Goal: Information Seeking & Learning: Learn about a topic

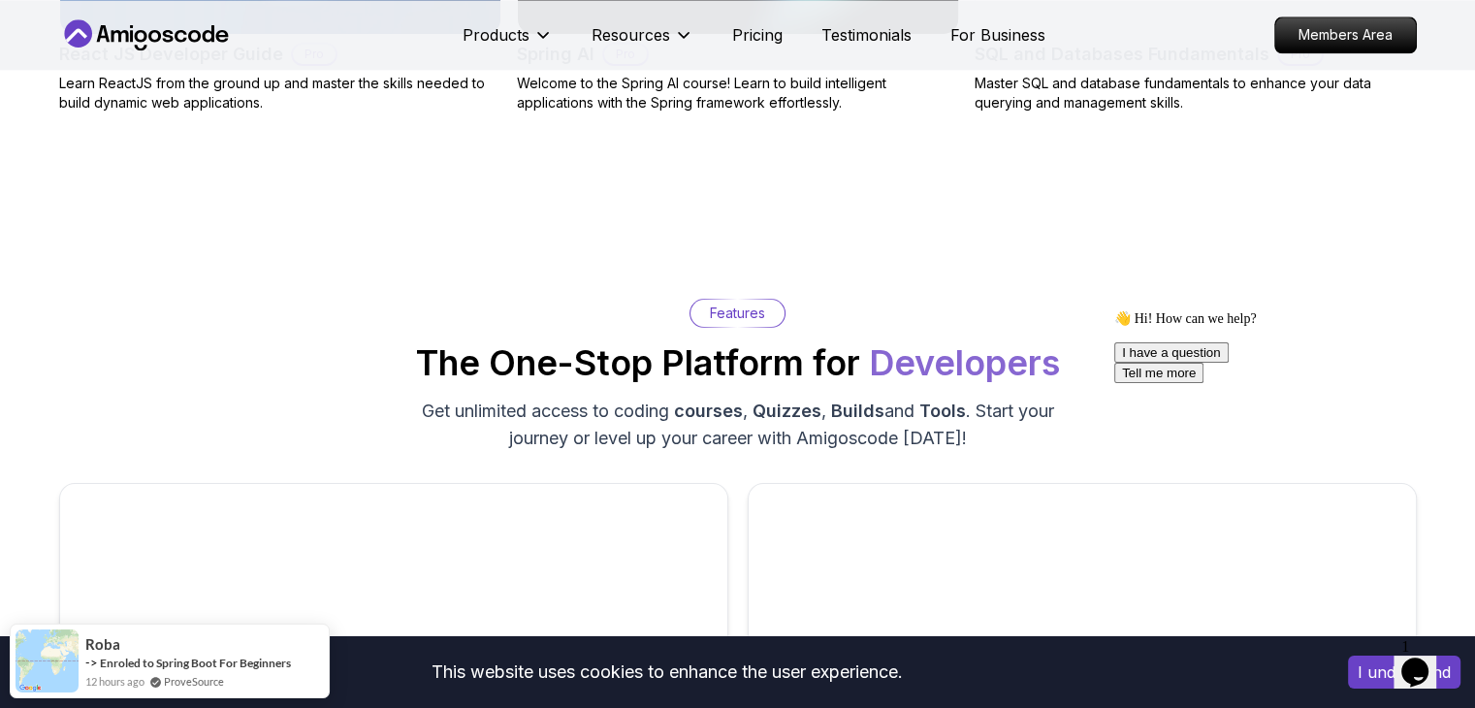
scroll to position [2691, 0]
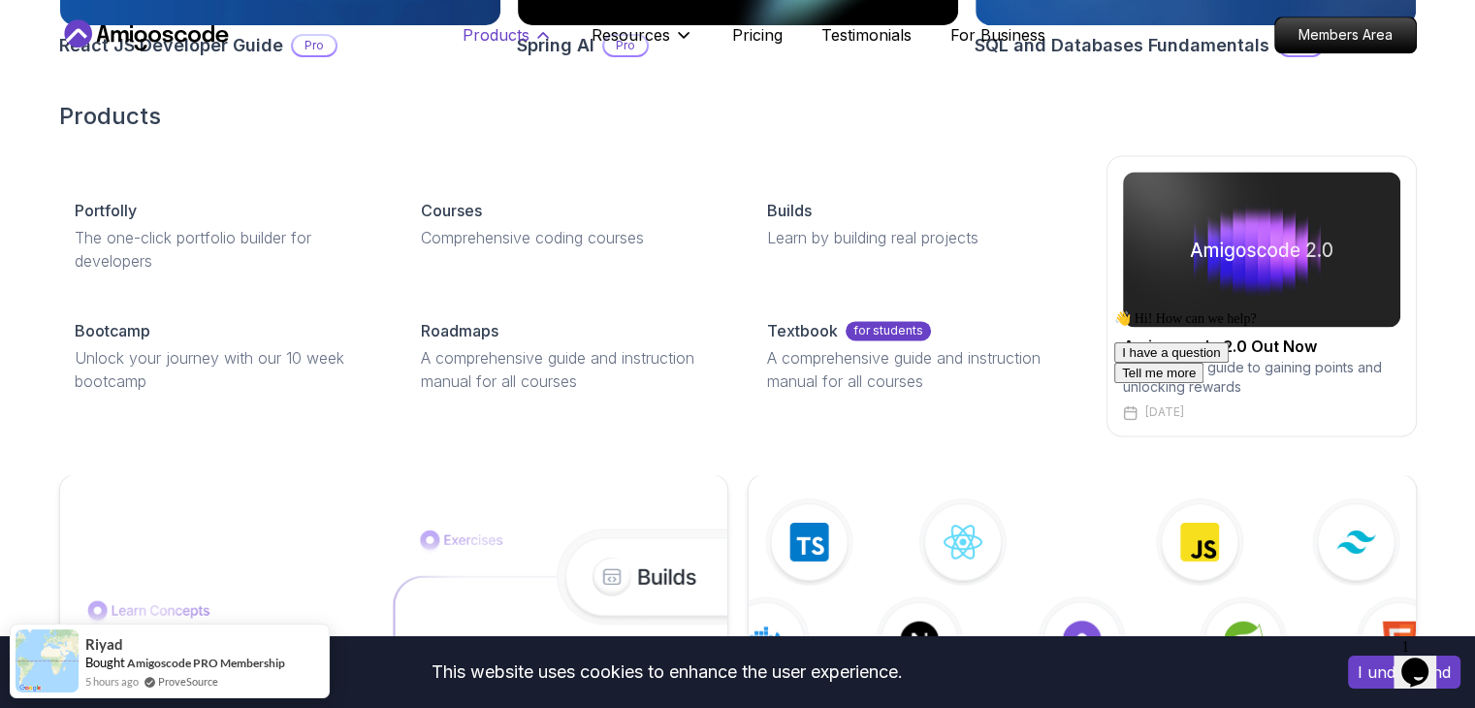
click at [530, 31] on button "Products" at bounding box center [507, 42] width 90 height 39
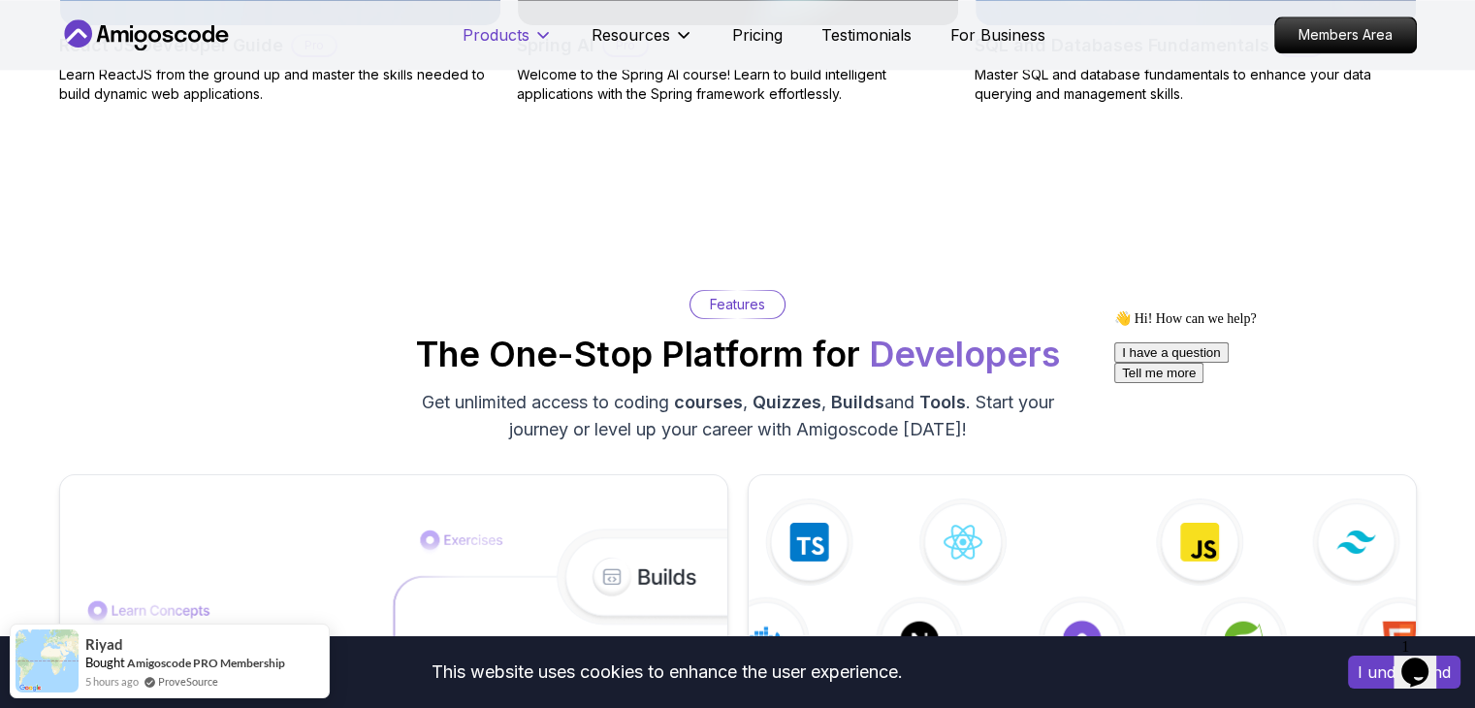
click at [530, 31] on button "Products" at bounding box center [507, 42] width 90 height 39
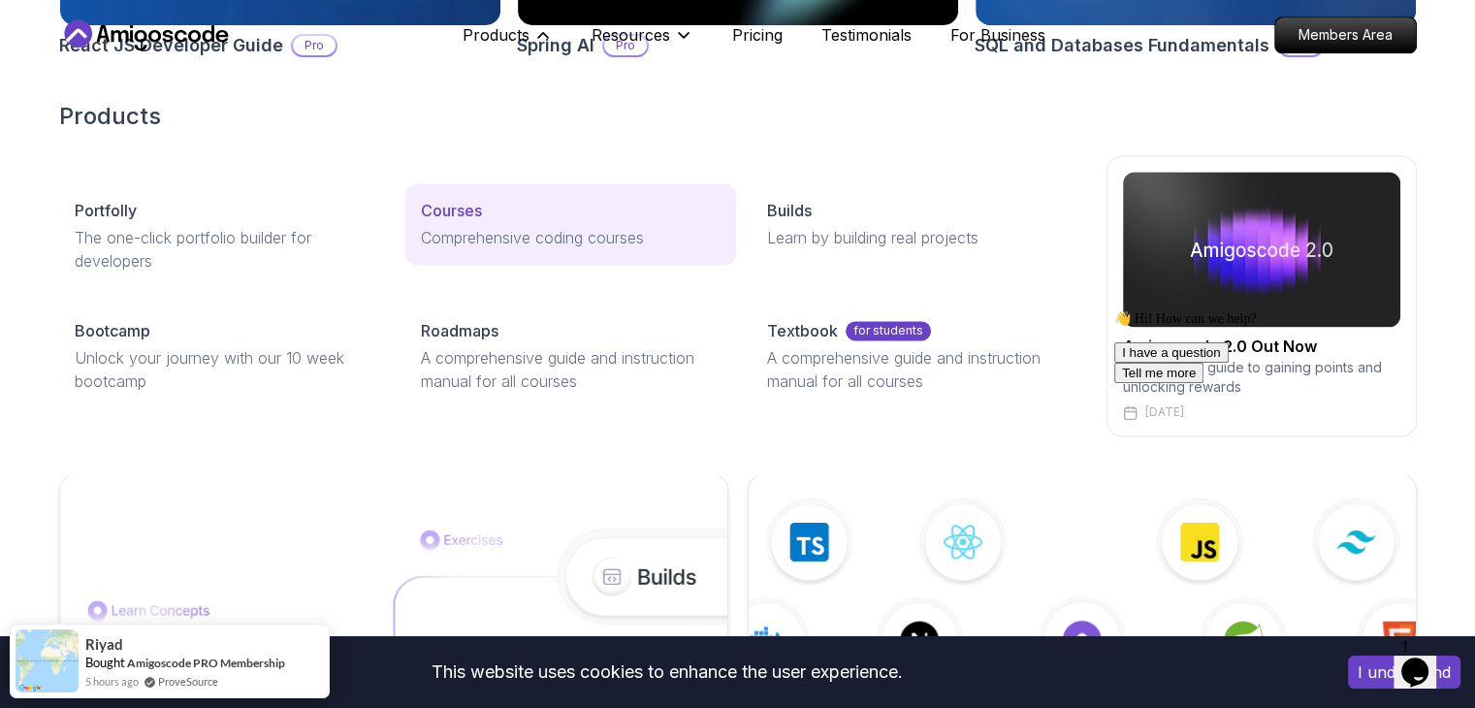
click at [465, 207] on p "Courses" at bounding box center [451, 210] width 61 height 23
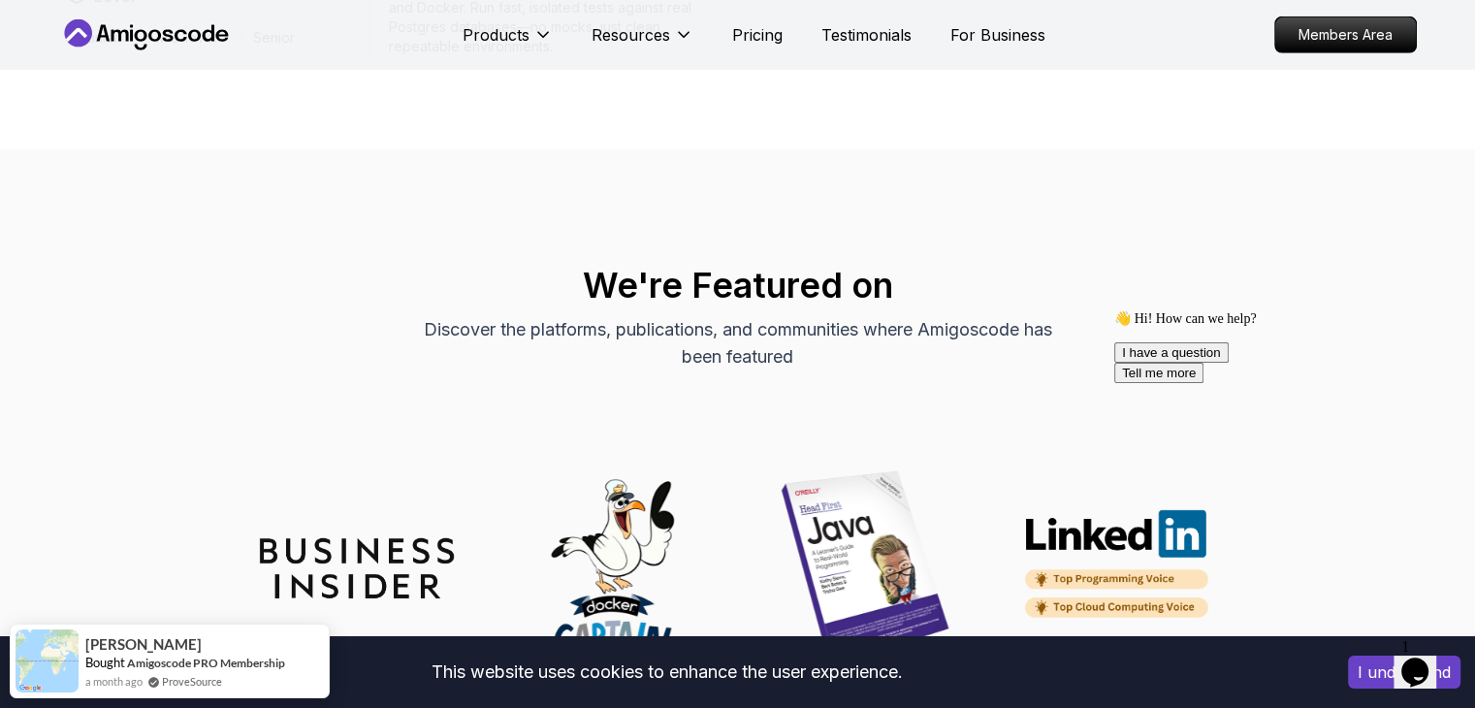
scroll to position [5453, 0]
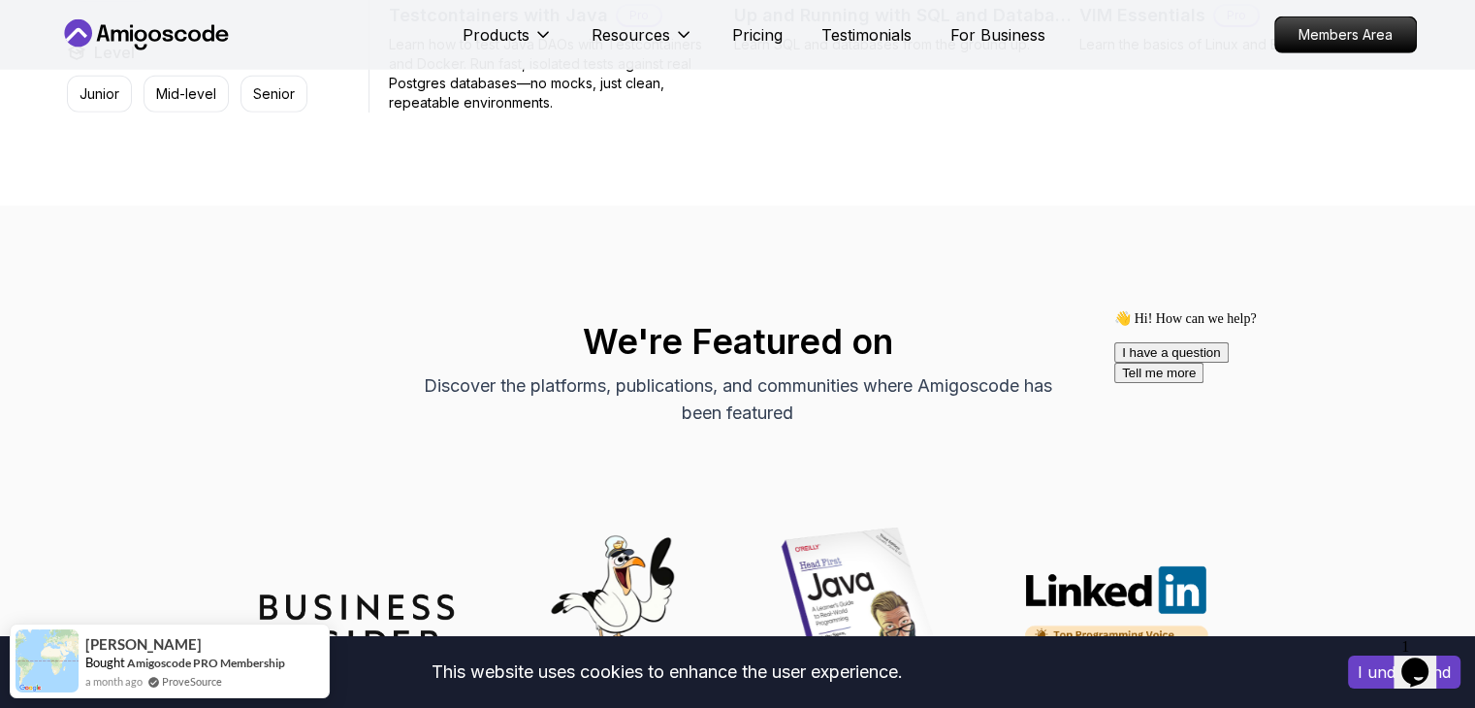
click at [1417, 657] on icon "Chat widget" at bounding box center [1414, 671] width 27 height 29
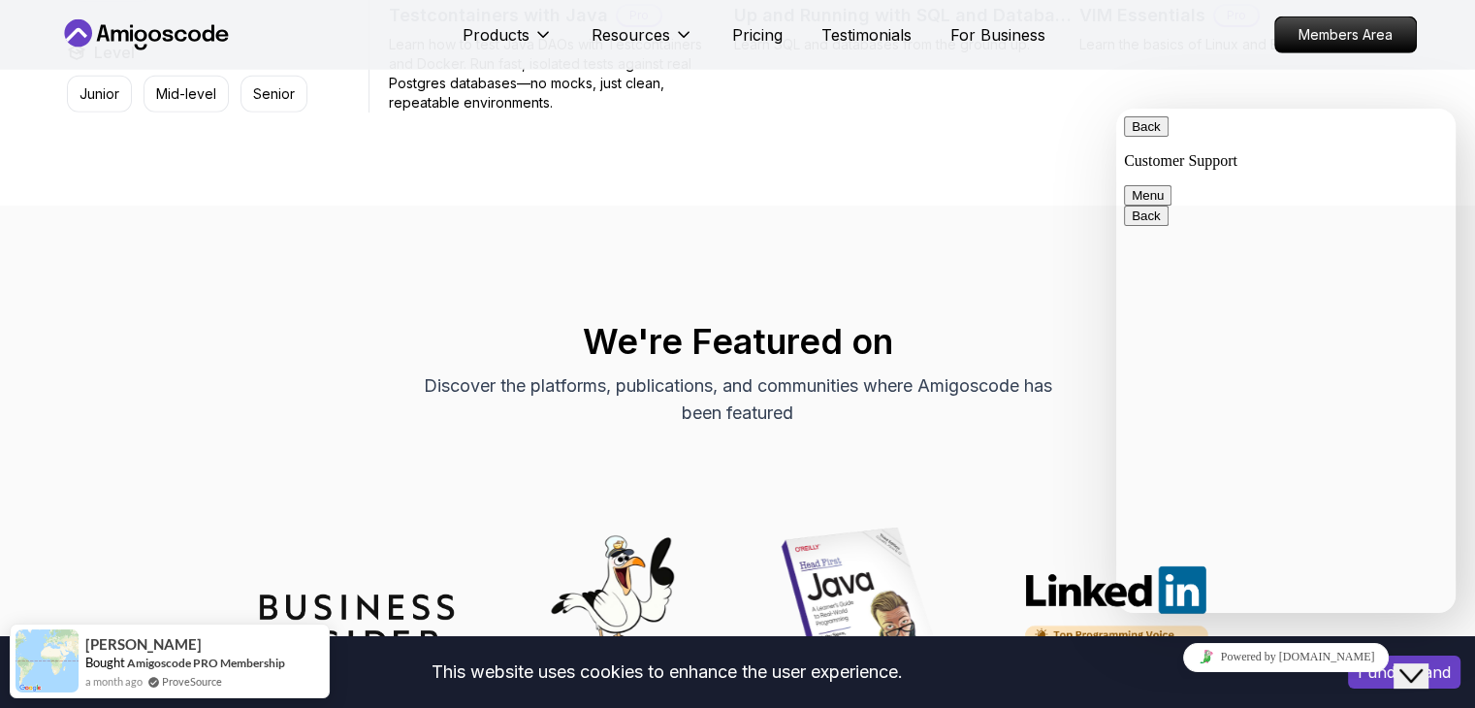
click at [1146, 132] on button "Back" at bounding box center [1146, 126] width 45 height 20
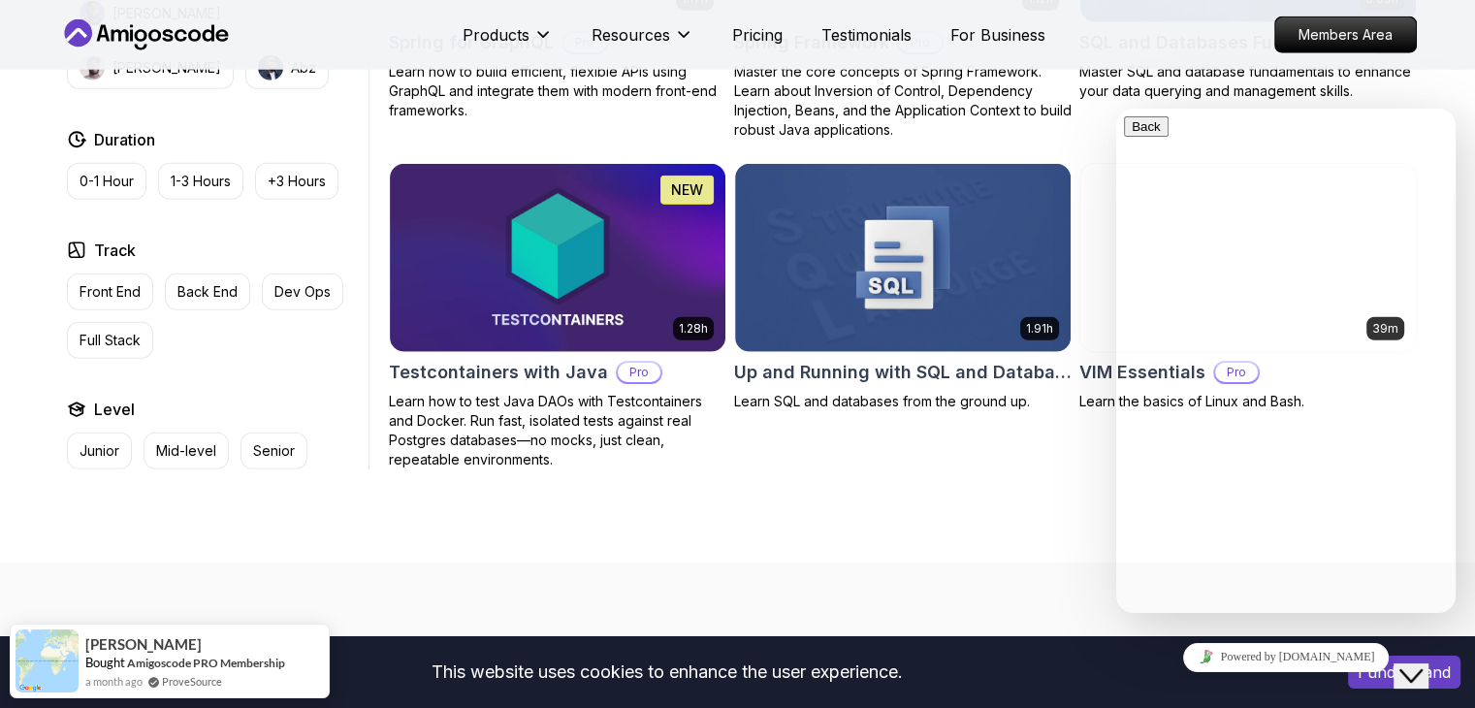
scroll to position [5080, 0]
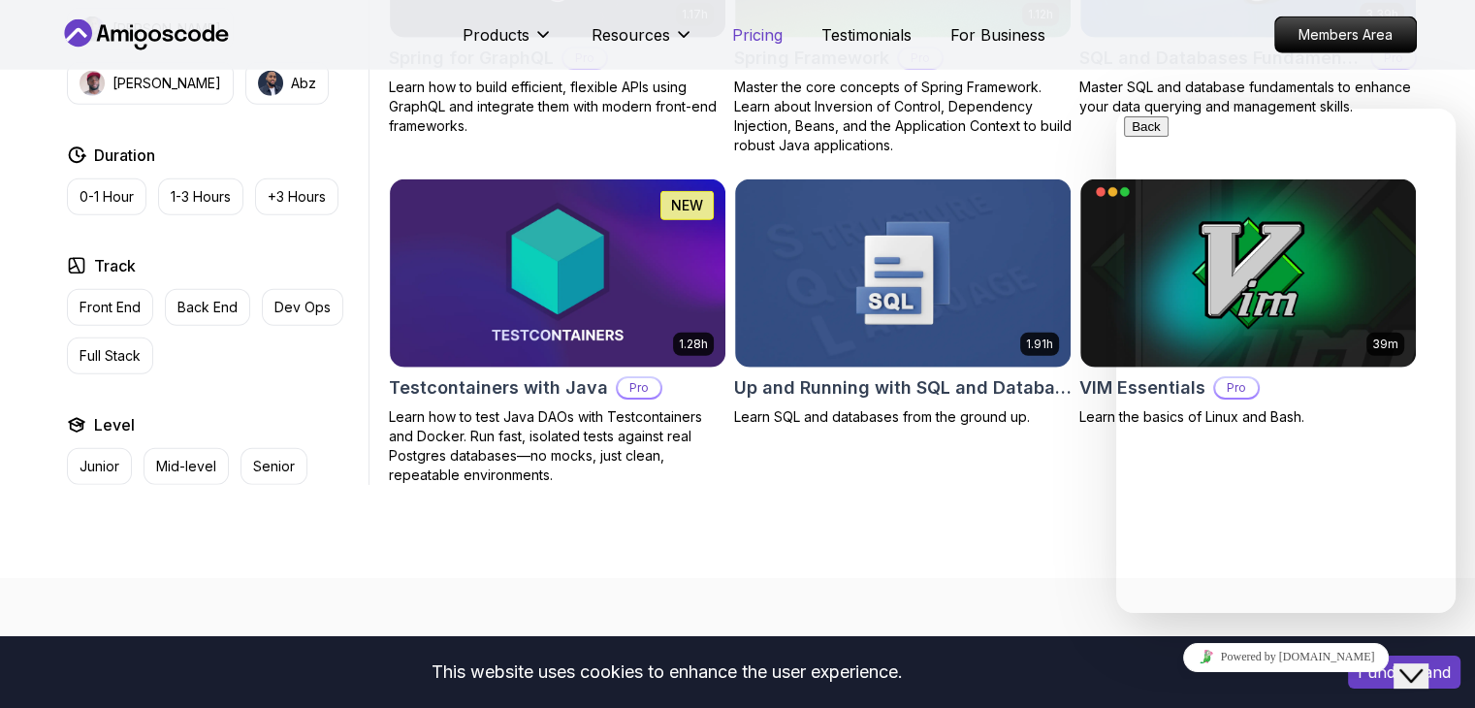
click at [758, 32] on p "Pricing" at bounding box center [757, 34] width 50 height 23
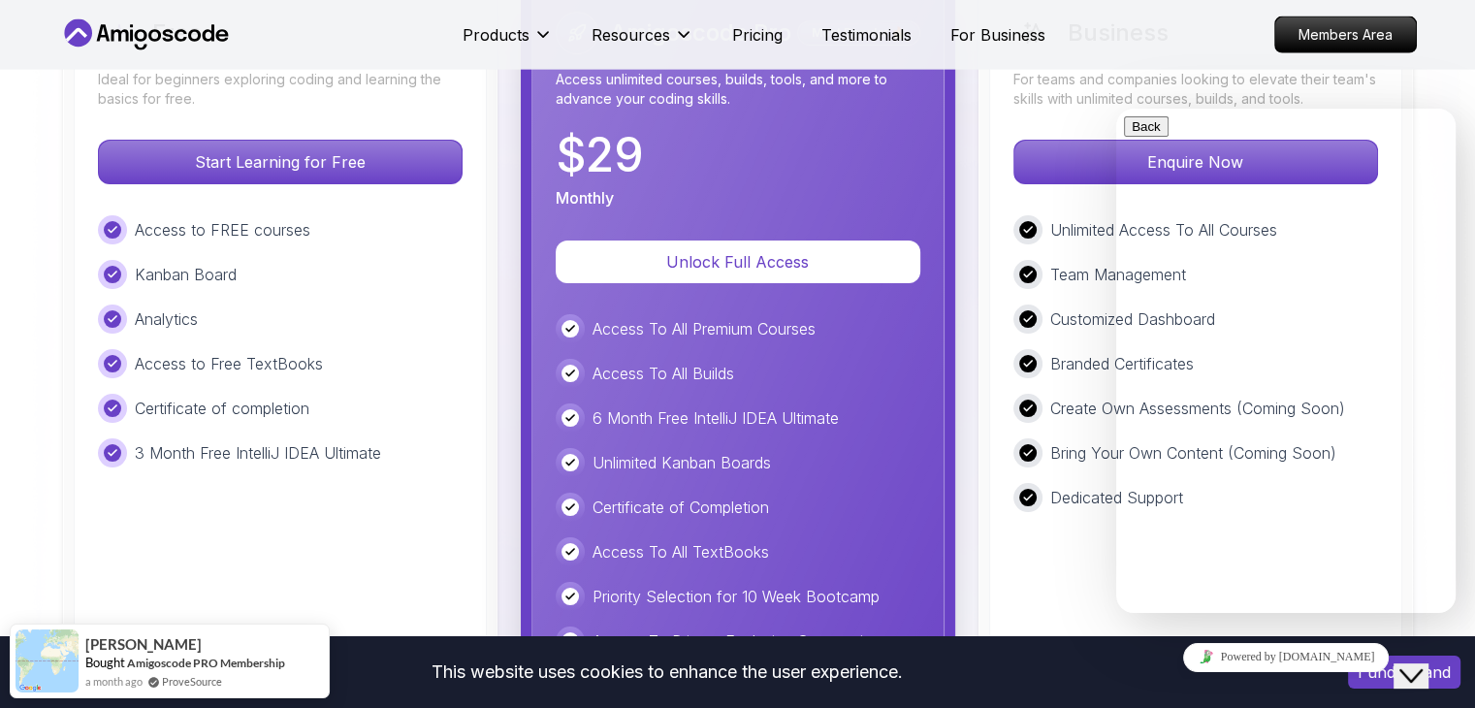
scroll to position [4562, 0]
click at [970, 553] on div "Free Ideal for beginners exploring coding and learning the basics for free. Sta…" at bounding box center [737, 444] width 1357 height 937
click at [1019, 561] on div "Business For teams and companies looking to elevate their team's skills with un…" at bounding box center [1195, 443] width 413 height 915
click at [1422, 664] on icon "Close Chat This icon closes the chat window." at bounding box center [1410, 675] width 23 height 23
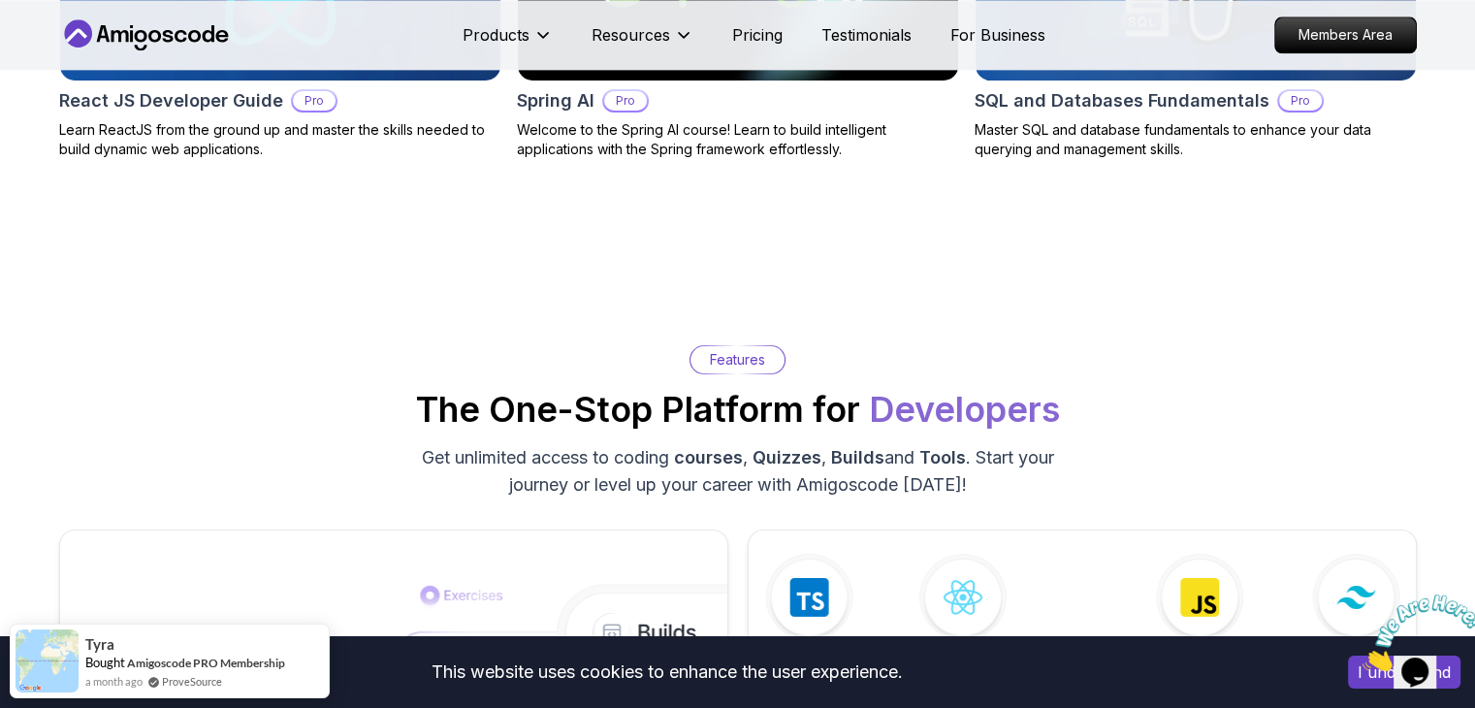
scroll to position [2430, 0]
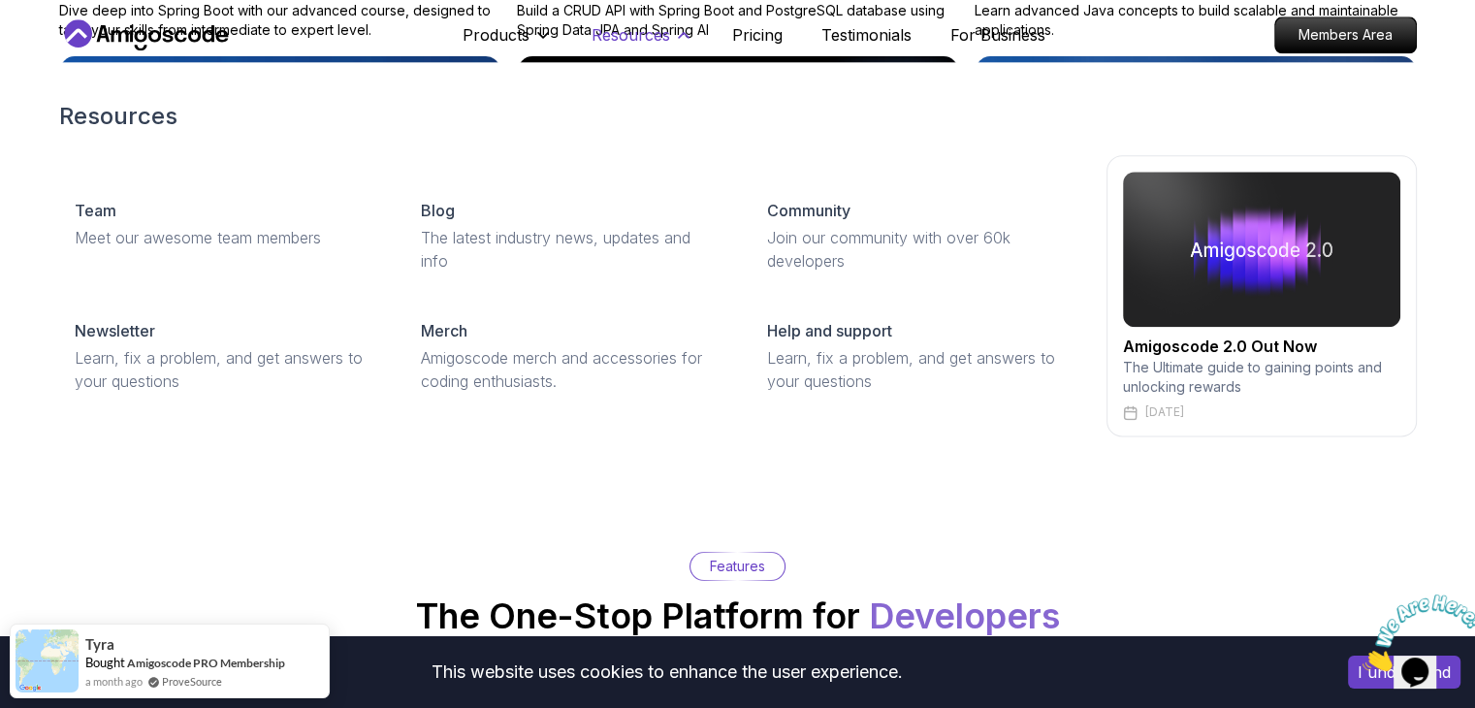
click at [683, 35] on icon at bounding box center [684, 35] width 10 height 5
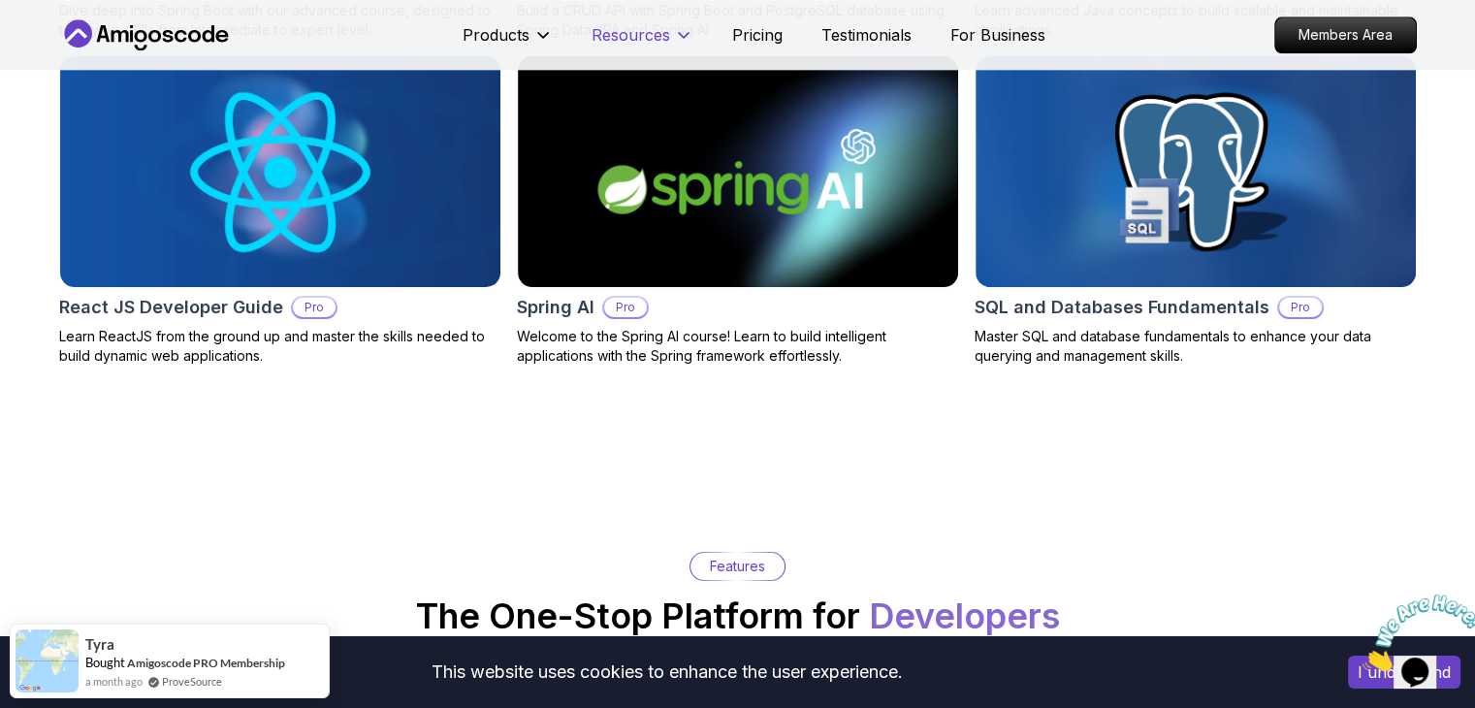
click at [683, 35] on icon at bounding box center [684, 35] width 10 height 5
